Goal: Find specific page/section

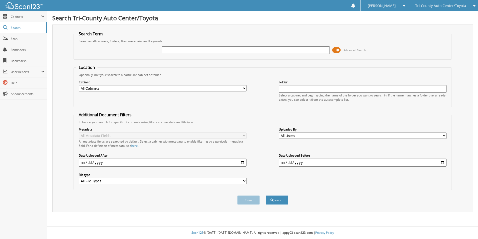
click at [227, 49] on input "text" at bounding box center [246, 50] width 168 height 8
type input "[PERSON_NAME]"
click at [266, 195] on button "Search" at bounding box center [277, 199] width 23 height 9
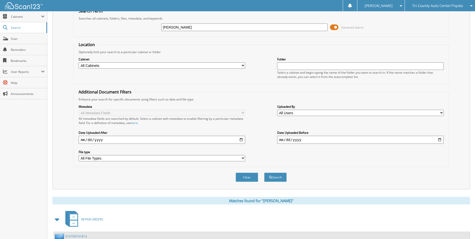
scroll to position [150, 0]
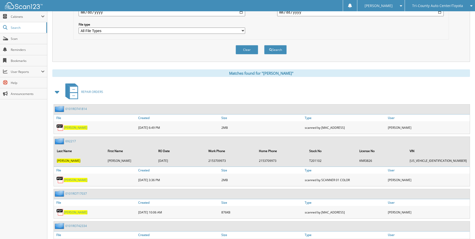
click at [57, 92] on span at bounding box center [57, 91] width 7 height 9
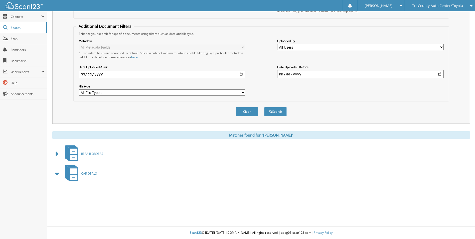
scroll to position [89, 0]
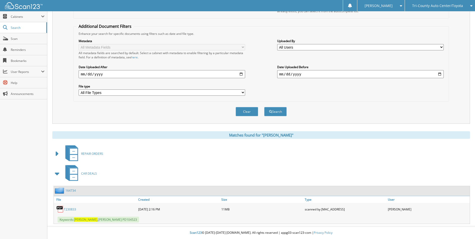
click at [72, 208] on link "T230833" at bounding box center [70, 209] width 12 height 4
click at [72, 210] on link "T230833" at bounding box center [70, 209] width 12 height 4
drag, startPoint x: 137, startPoint y: 210, endPoint x: 154, endPoint y: 211, distance: 16.3
click at [154, 211] on div "09-06-2023 2:16 PM" at bounding box center [178, 209] width 83 height 10
